Goal: Find specific page/section: Find specific page/section

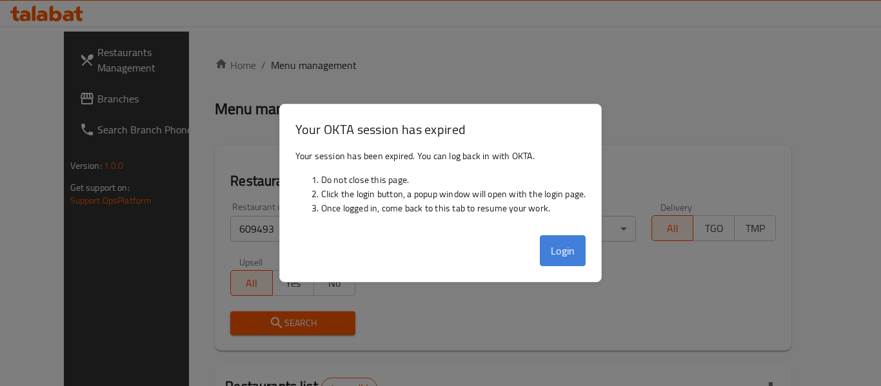
click at [562, 250] on button "Login" at bounding box center [563, 250] width 46 height 31
click at [642, 199] on div "Verticals All ​" at bounding box center [573, 222] width 141 height 55
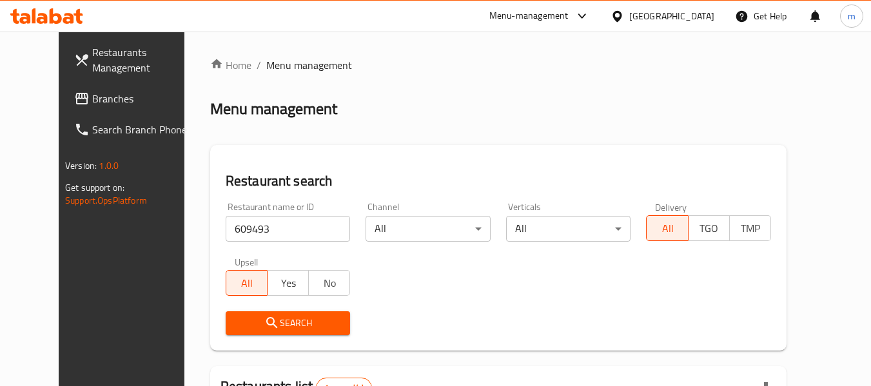
click at [92, 98] on span "Branches" at bounding box center [143, 98] width 102 height 15
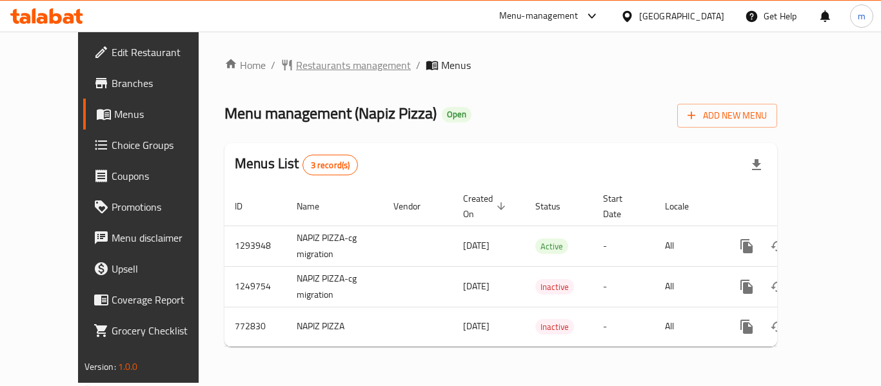
click at [308, 67] on span "Restaurants management" at bounding box center [353, 64] width 115 height 15
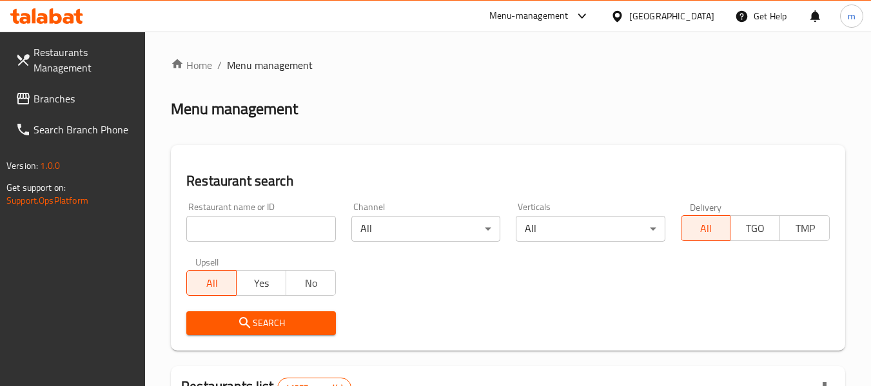
click at [255, 224] on input "search" at bounding box center [260, 229] width 149 height 26
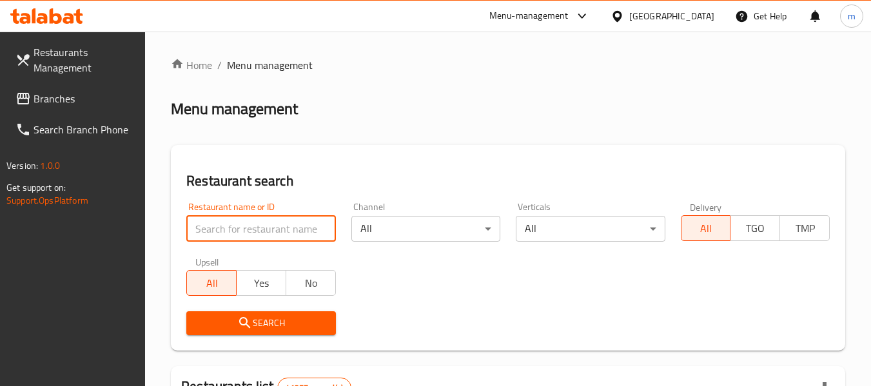
paste input "651825"
type input "651825"
click button "Search" at bounding box center [260, 323] width 149 height 24
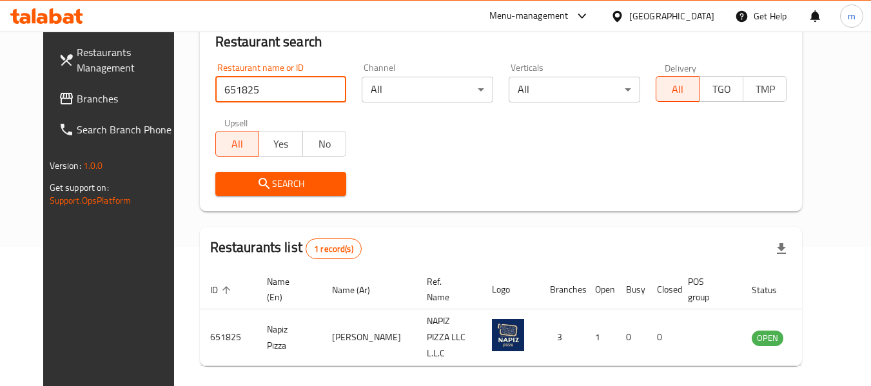
scroll to position [178, 0]
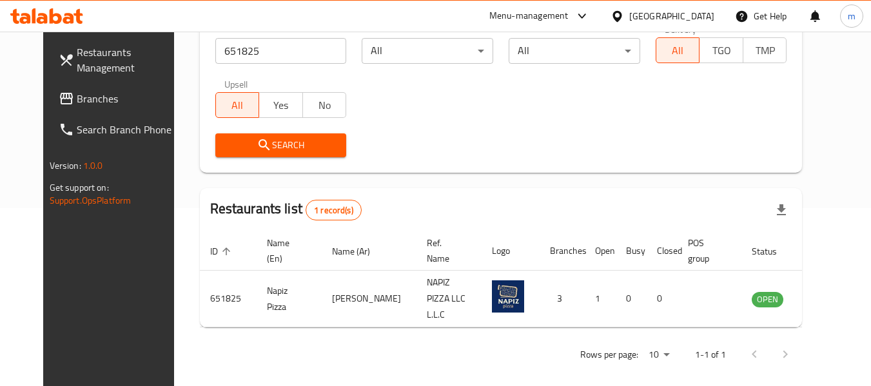
click at [77, 97] on span "Branches" at bounding box center [128, 98] width 102 height 15
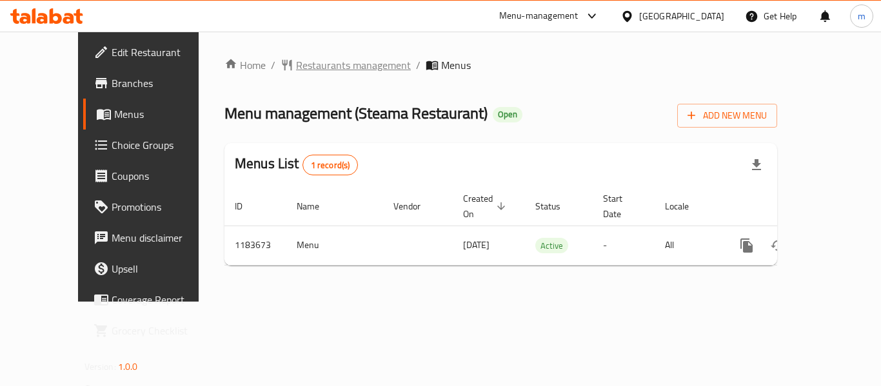
click at [330, 64] on span "Restaurants management" at bounding box center [353, 64] width 115 height 15
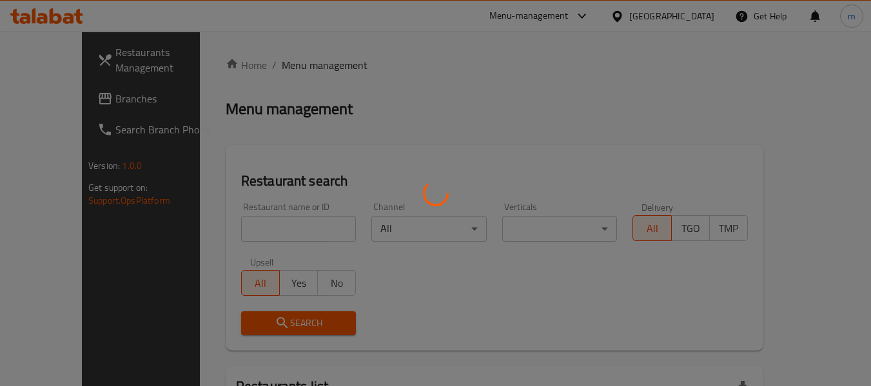
click at [236, 229] on div at bounding box center [435, 193] width 871 height 386
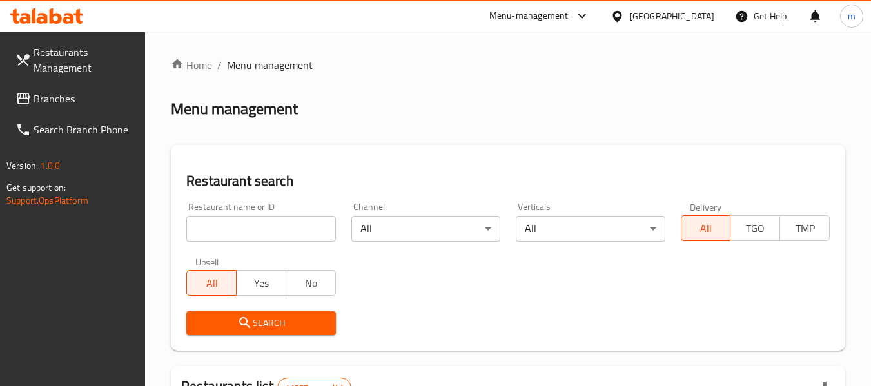
click at [257, 227] on input "search" at bounding box center [260, 229] width 149 height 26
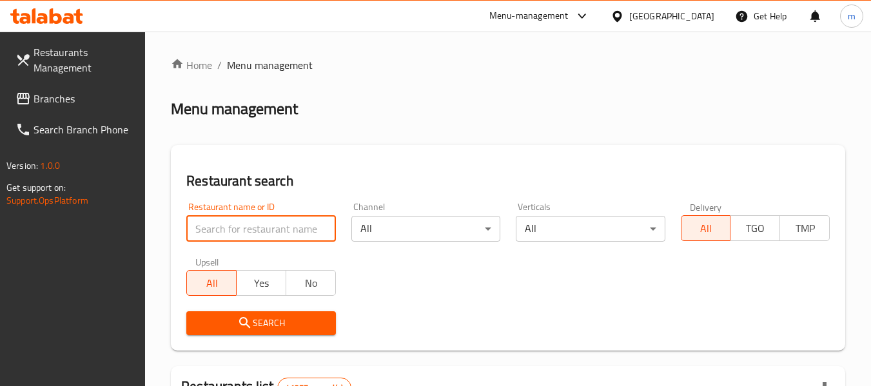
paste input "666451"
type input "666451"
click button "Search" at bounding box center [260, 323] width 149 height 24
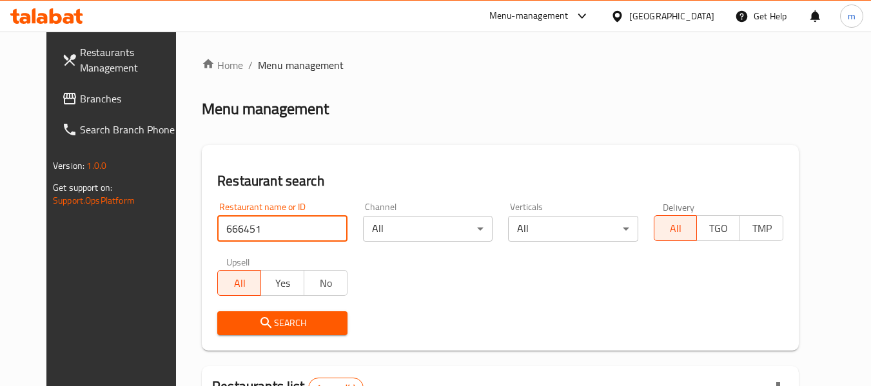
click at [295, 338] on div "Search" at bounding box center [282, 323] width 145 height 39
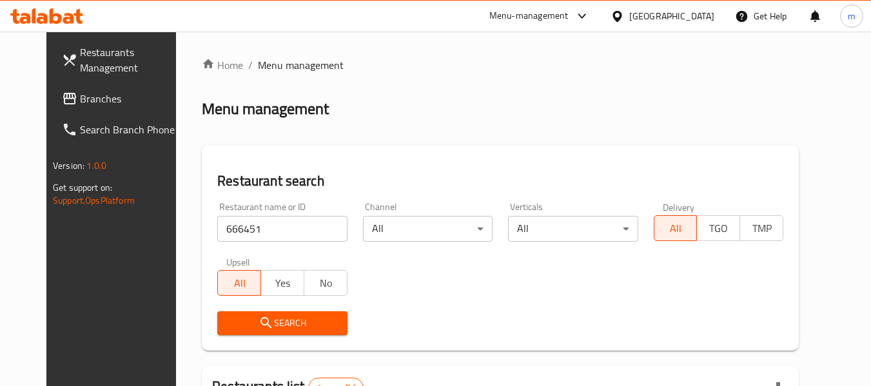
click at [295, 326] on span "Search" at bounding box center [282, 323] width 109 height 16
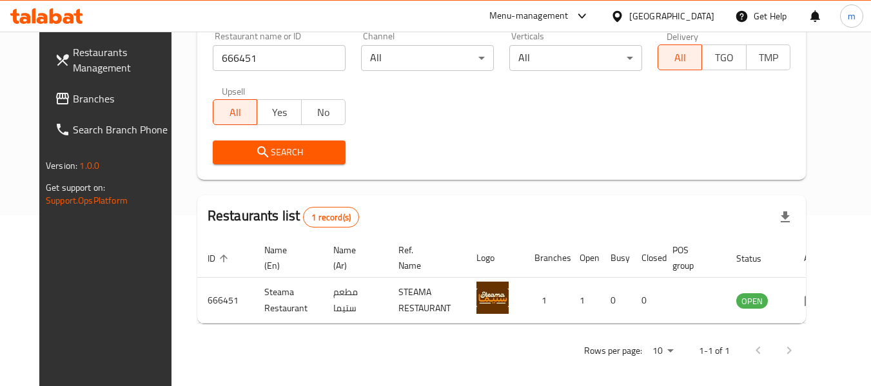
scroll to position [178, 0]
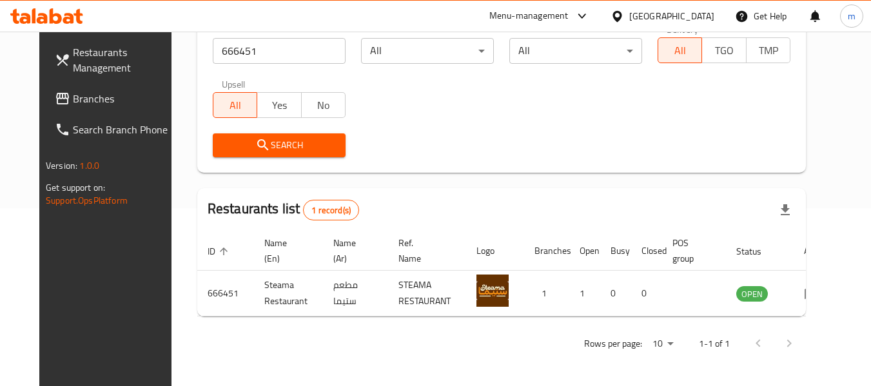
click at [638, 11] on div "United Arab Emirates" at bounding box center [671, 16] width 85 height 14
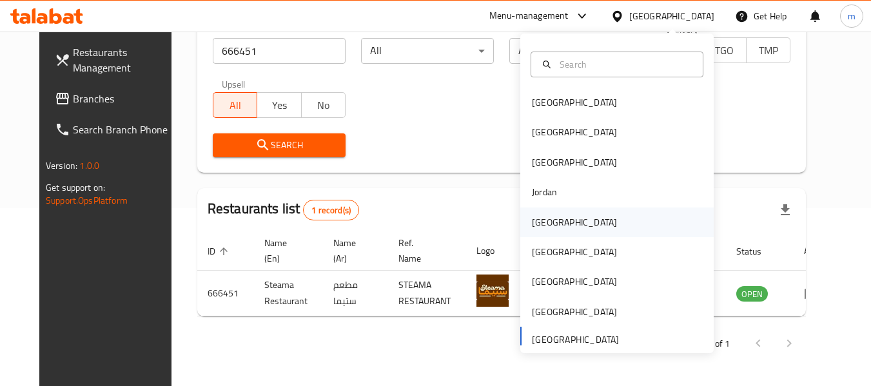
click at [562, 220] on div "[GEOGRAPHIC_DATA]" at bounding box center [616, 223] width 193 height 30
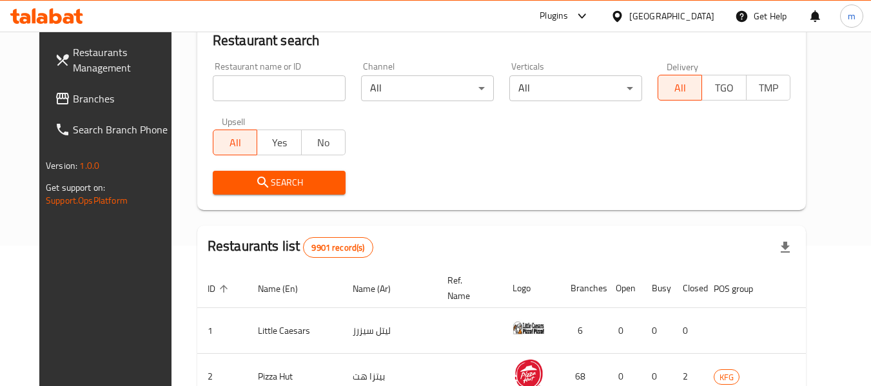
scroll to position [178, 0]
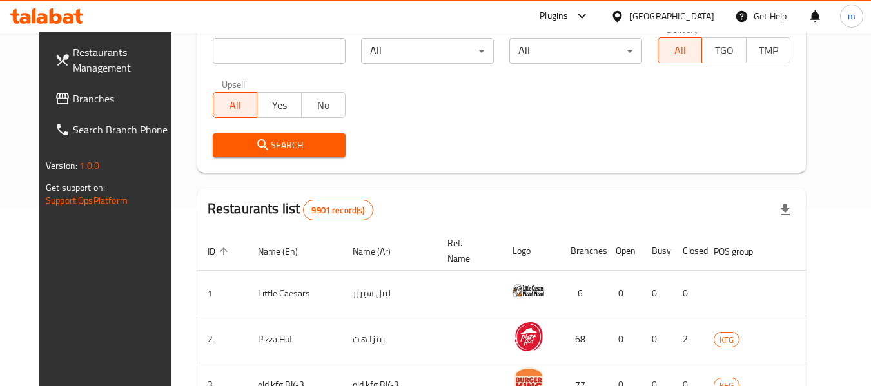
click at [77, 105] on span "Branches" at bounding box center [124, 98] width 102 height 15
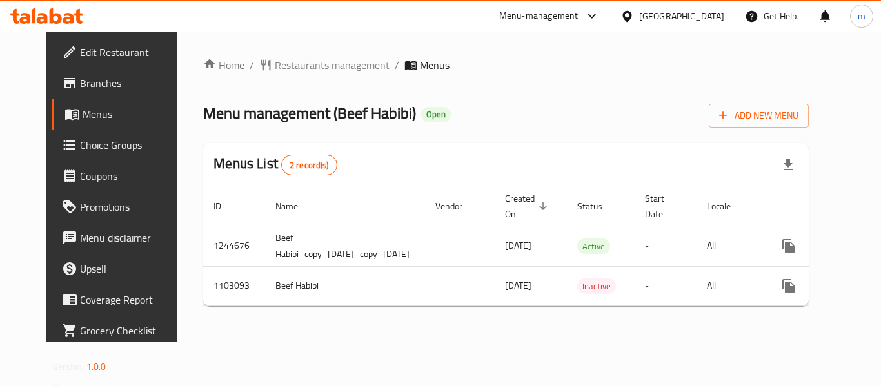
click at [301, 69] on span "Restaurants management" at bounding box center [332, 64] width 115 height 15
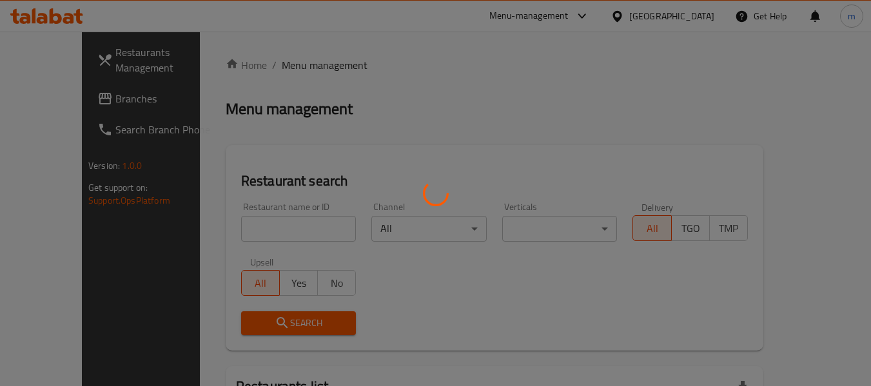
click at [234, 238] on div at bounding box center [435, 193] width 871 height 386
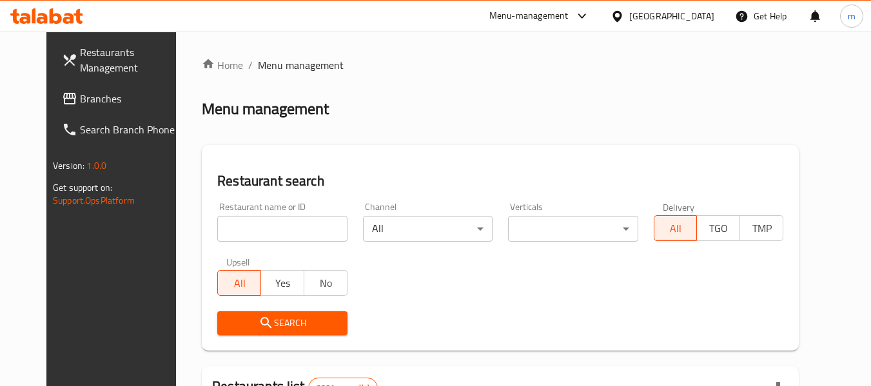
click at [234, 238] on input "search" at bounding box center [282, 229] width 130 height 26
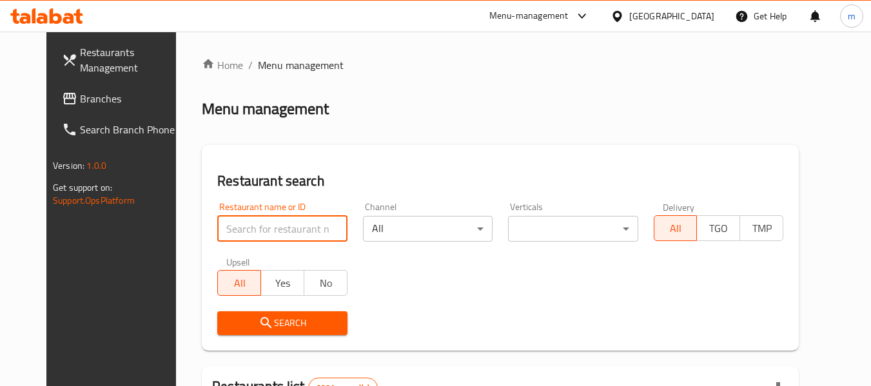
paste input "665263"
type input "665263"
click button "Search" at bounding box center [282, 323] width 130 height 24
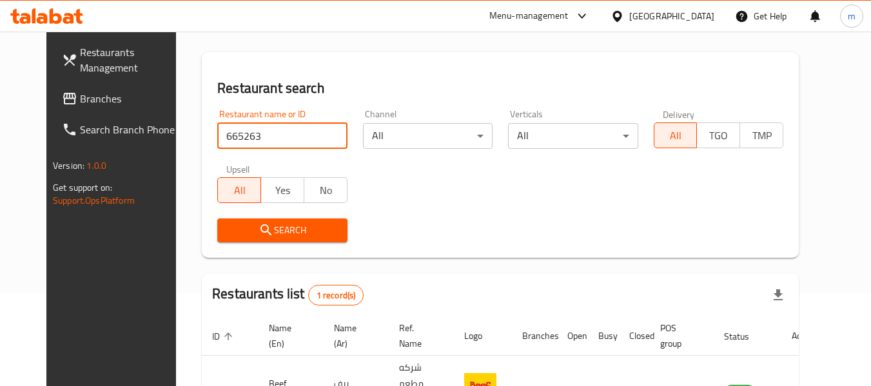
scroll to position [173, 0]
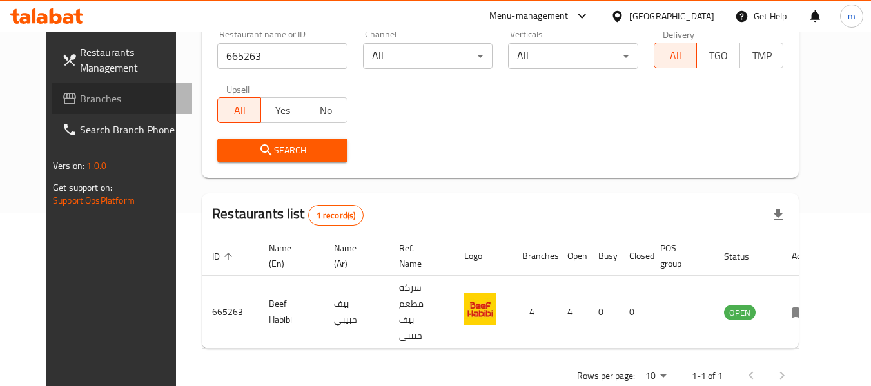
click at [85, 104] on span "Branches" at bounding box center [131, 98] width 102 height 15
